Goal: Check status

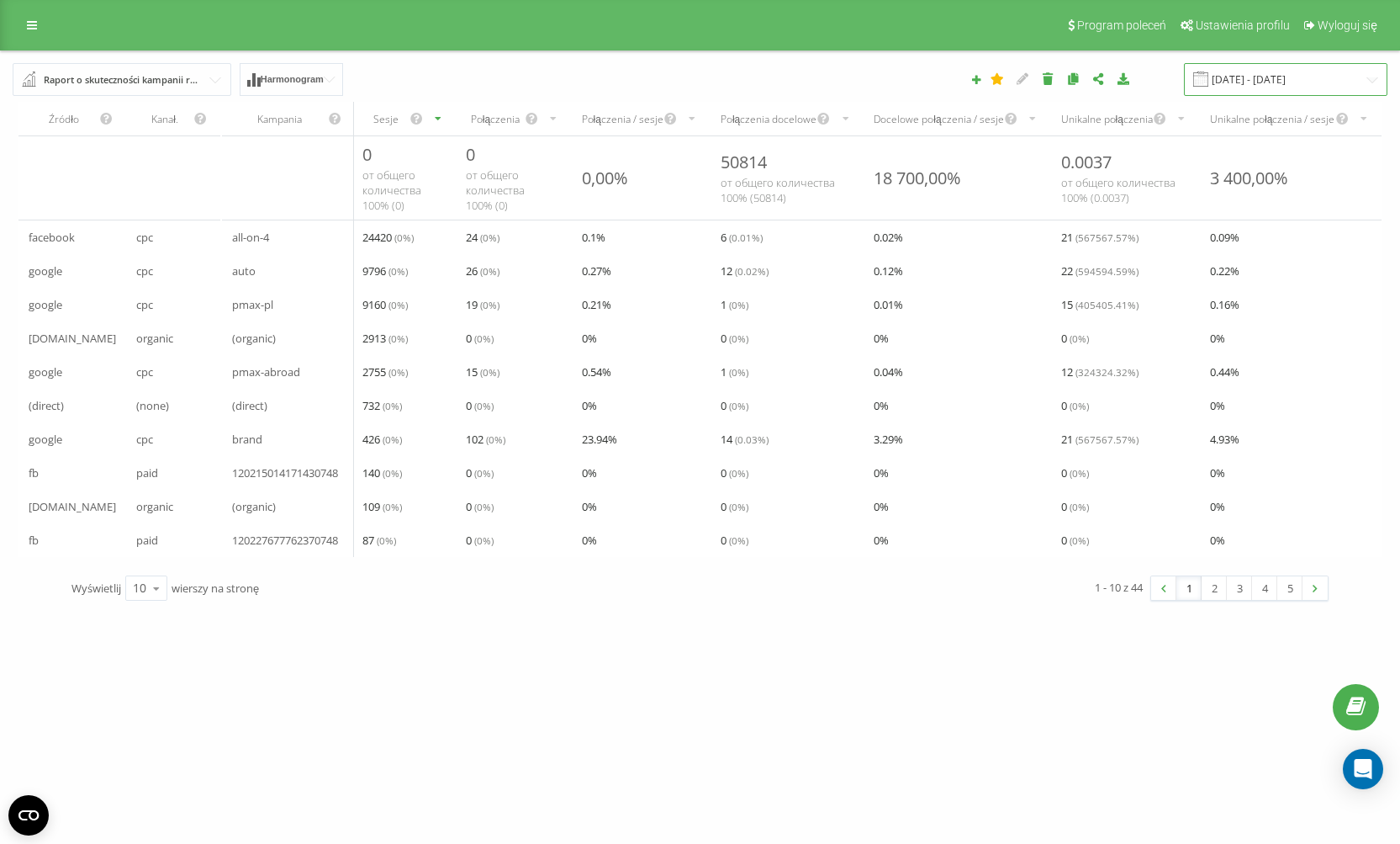
click at [1309, 72] on input "[DATE] - [DATE]" at bounding box center [1286, 79] width 204 height 33
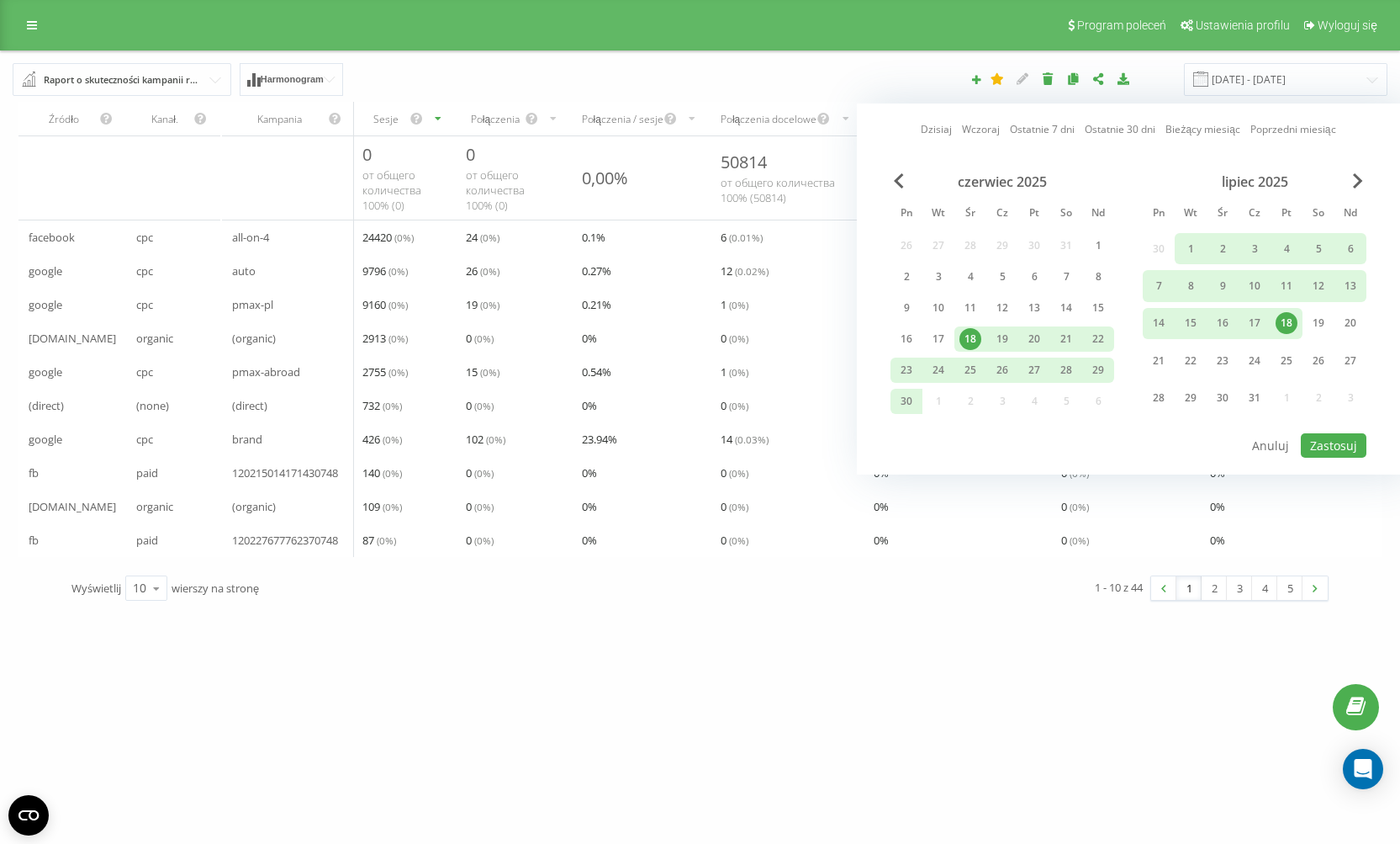
click at [1058, 134] on link "Ostatnie 7 dni" at bounding box center [1042, 129] width 65 height 16
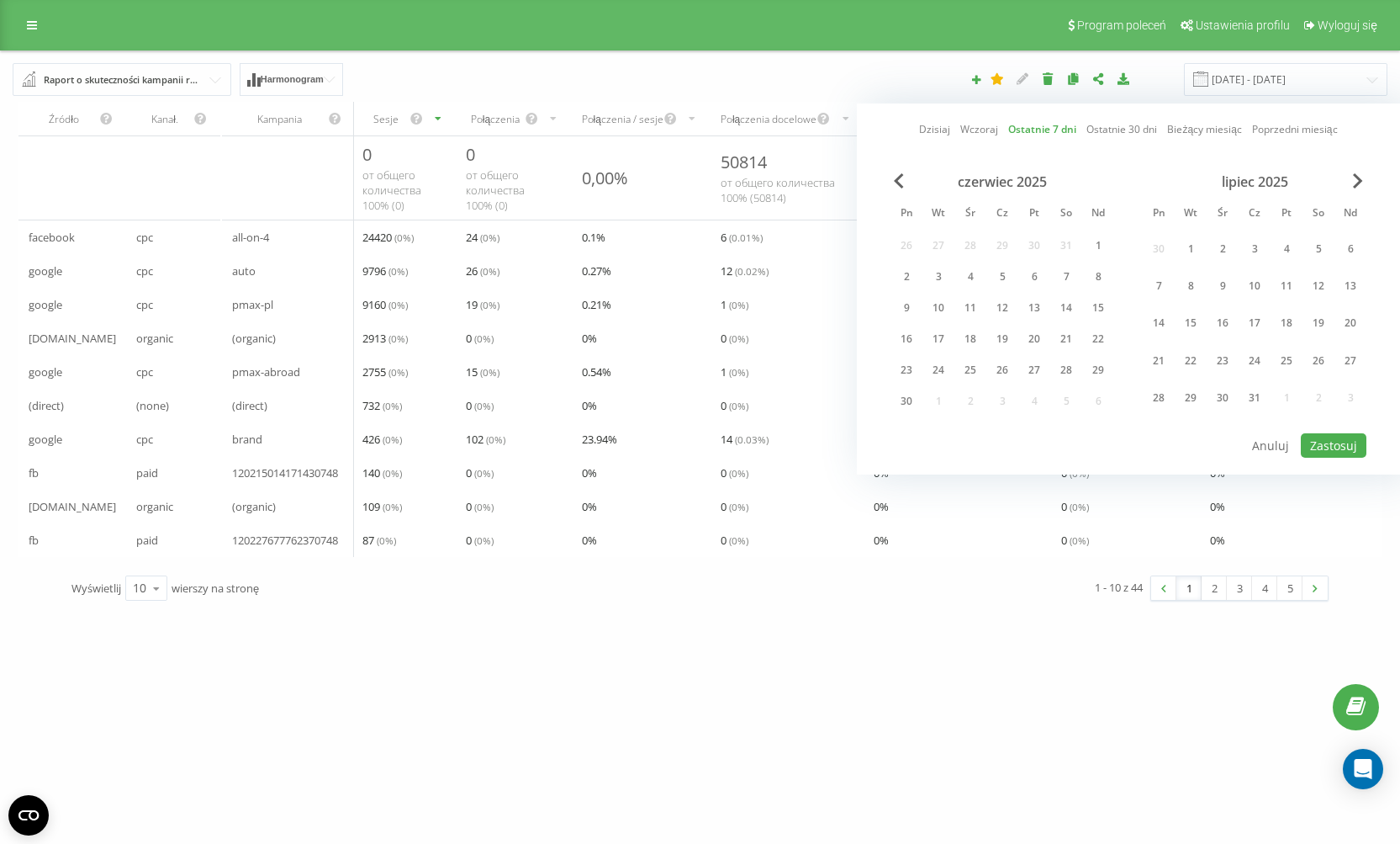
click at [1350, 176] on div "lipiec 2025" at bounding box center [1254, 182] width 223 height 17
click at [1350, 178] on div "lipiec 2025" at bounding box center [1254, 182] width 223 height 17
click at [1360, 186] on span "Next Month" at bounding box center [1359, 181] width 10 height 16
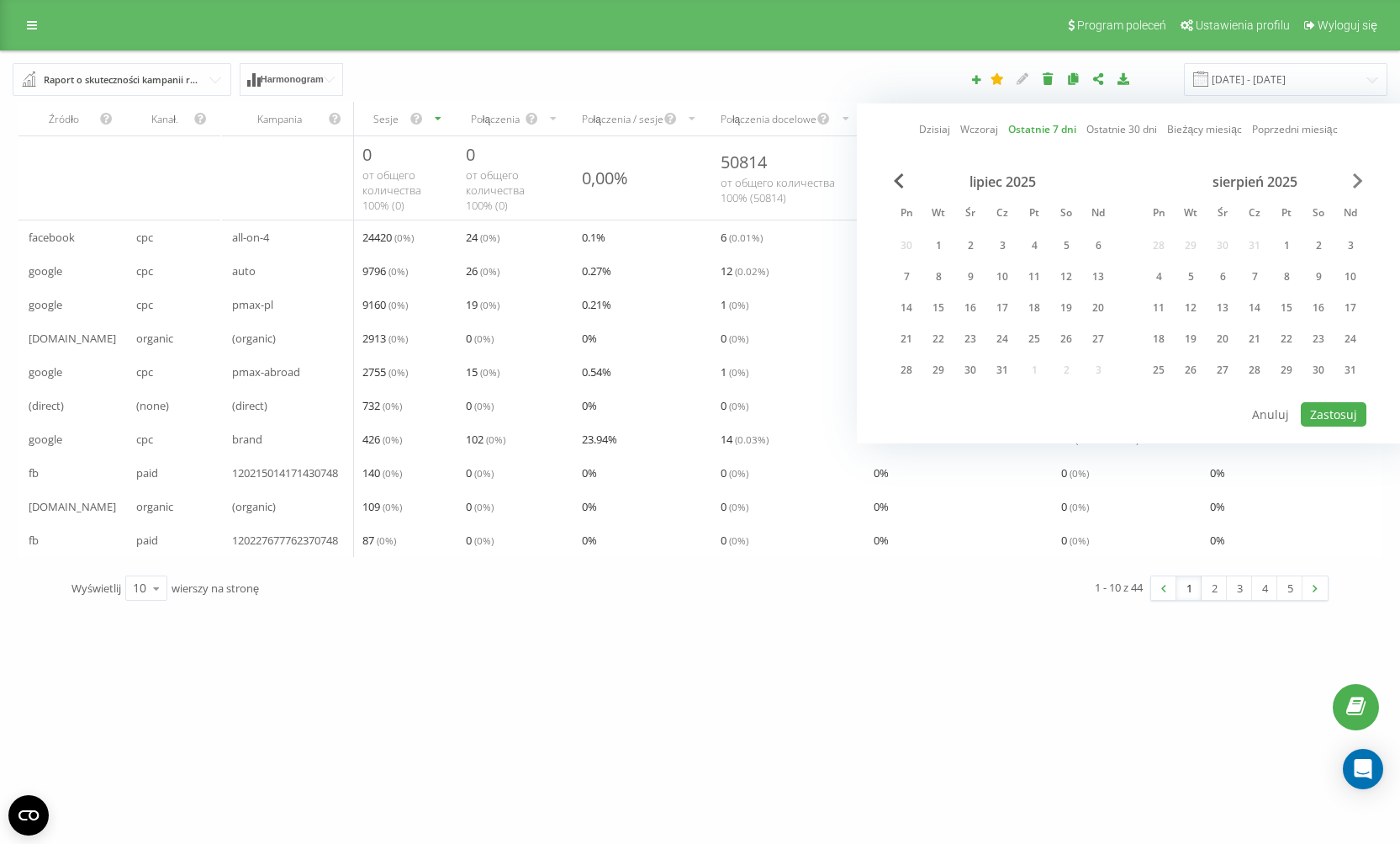
click at [1362, 184] on span "Next Month" at bounding box center [1359, 181] width 10 height 16
click at [1362, 182] on span "Next Month" at bounding box center [1359, 181] width 10 height 16
click at [910, 302] on div "15" at bounding box center [906, 307] width 22 height 22
click at [1097, 309] on div "21" at bounding box center [1098, 307] width 22 height 22
click at [1309, 405] on button "Zastosuj" at bounding box center [1334, 414] width 66 height 24
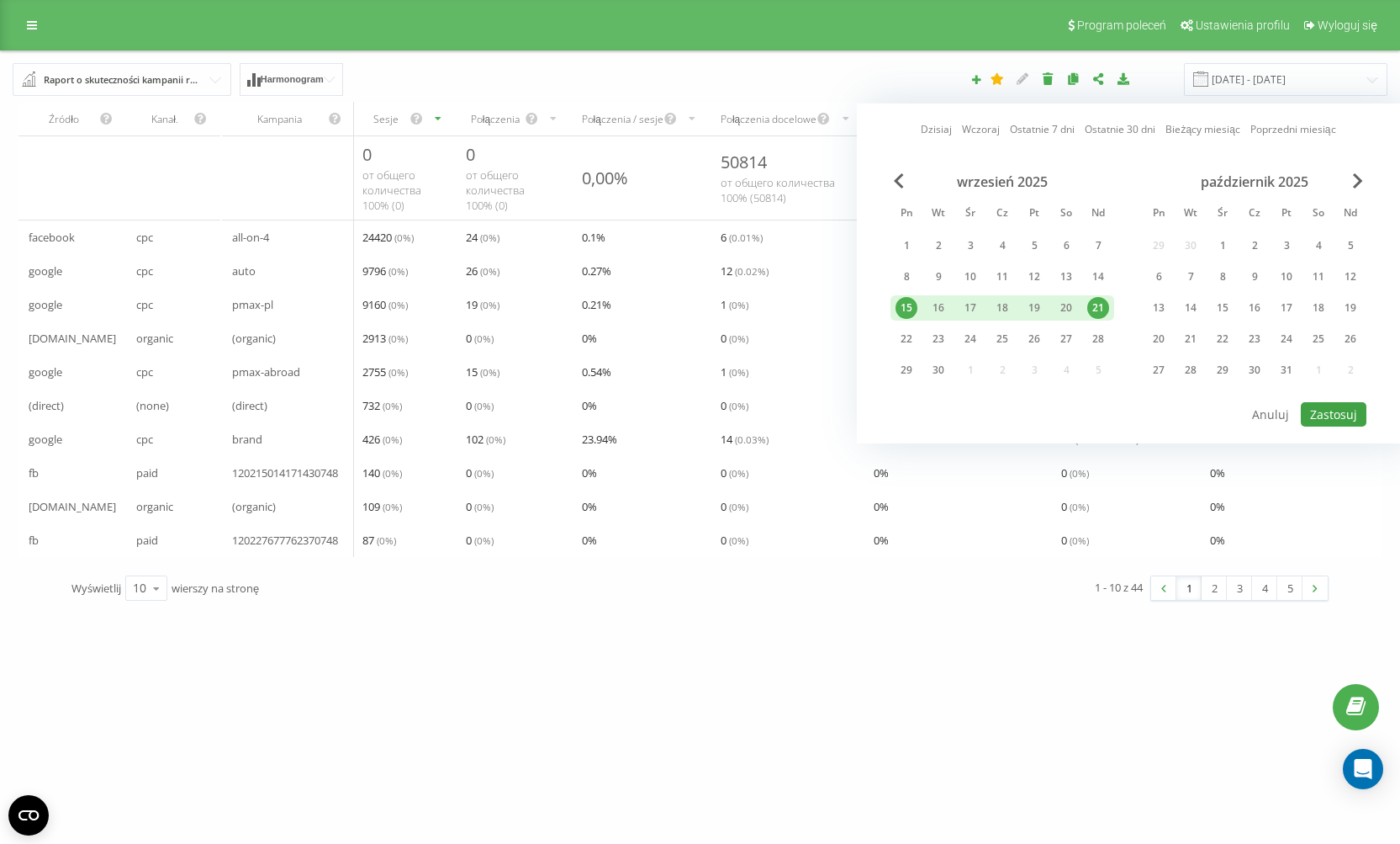
type input "[DATE] - [DATE]"
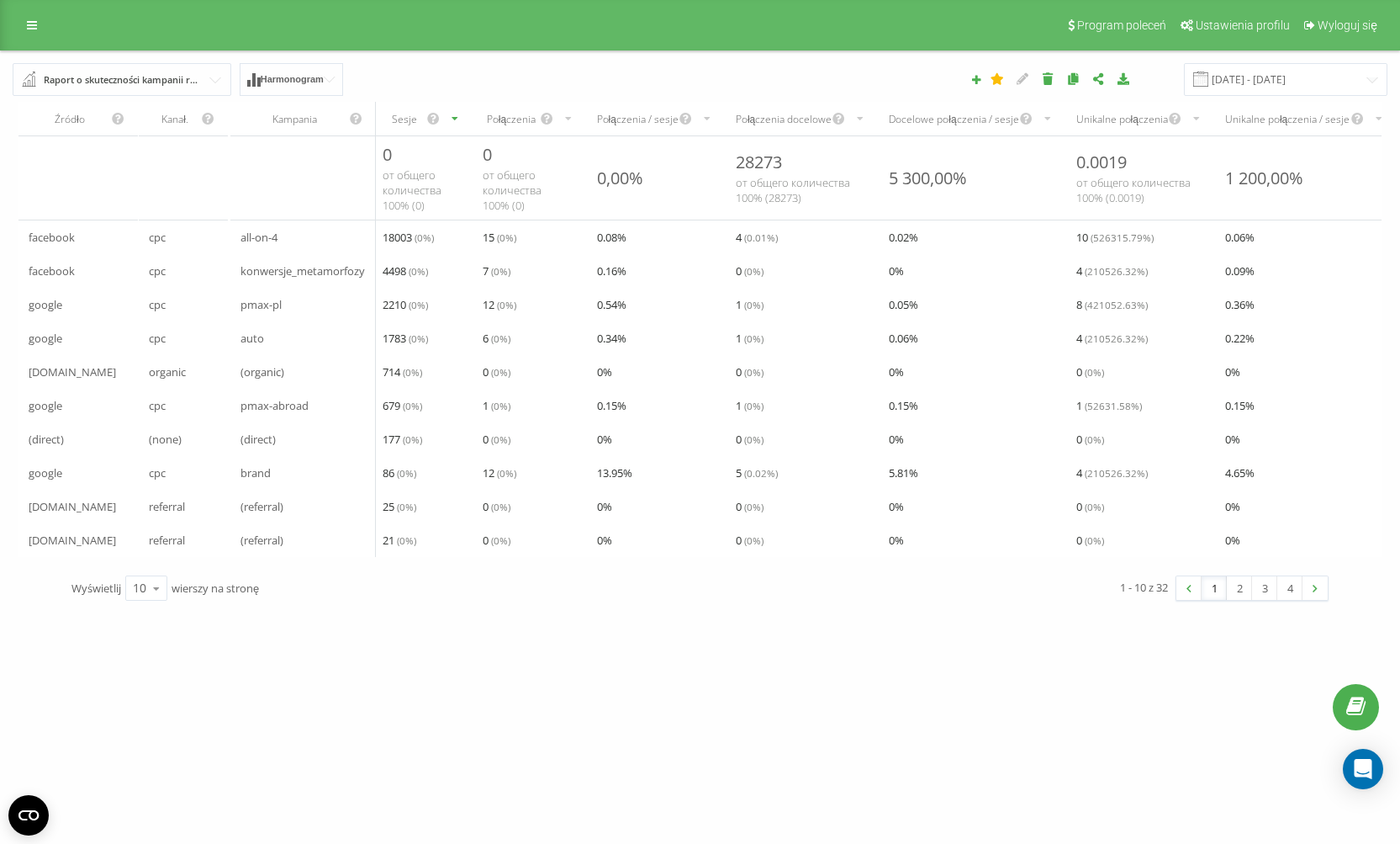
click at [778, 118] on div "Połączenia docelowe" at bounding box center [783, 119] width 96 height 15
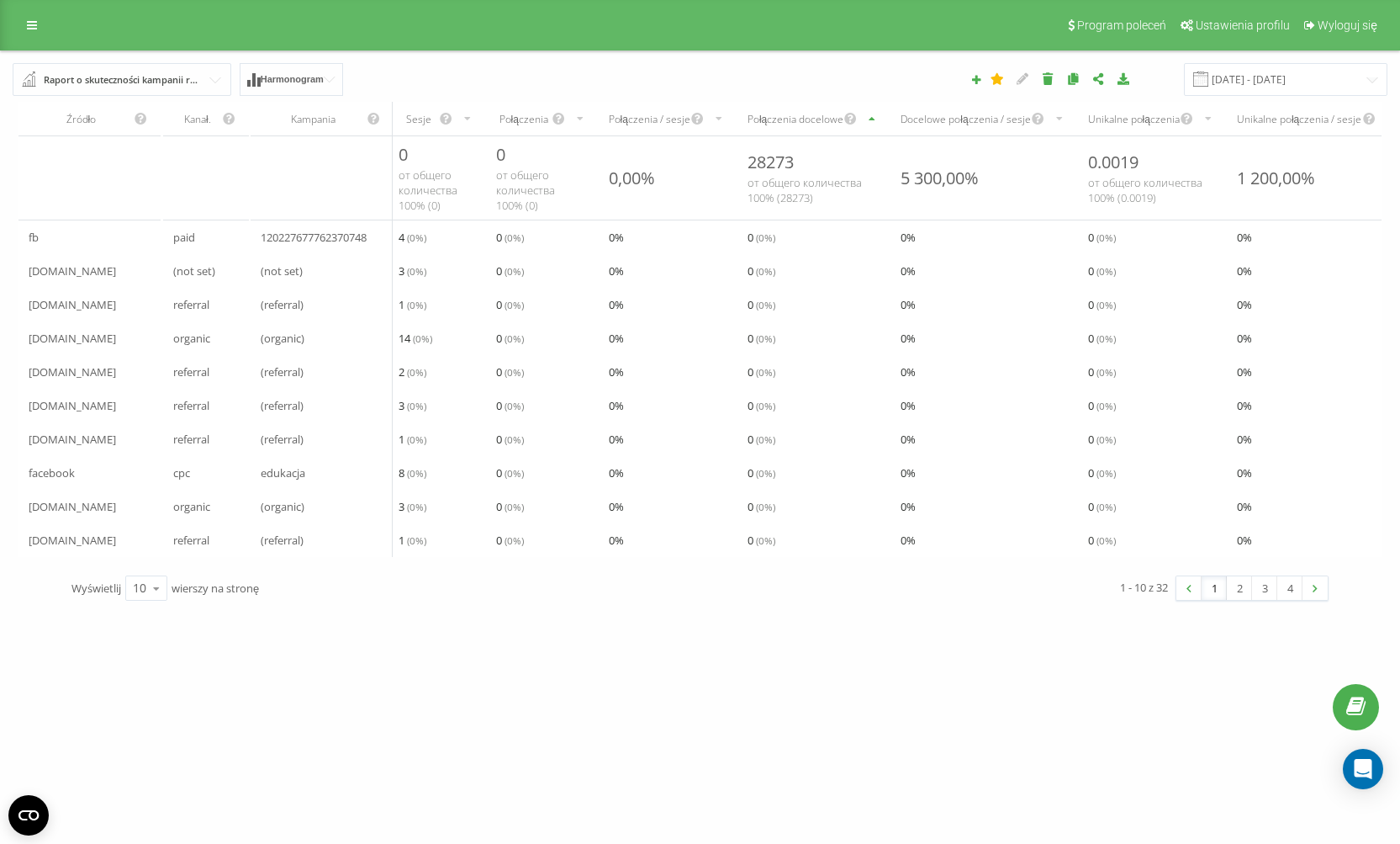
click at [778, 118] on div "Połączenia docelowe" at bounding box center [795, 119] width 96 height 15
